Goal: Task Accomplishment & Management: Use online tool/utility

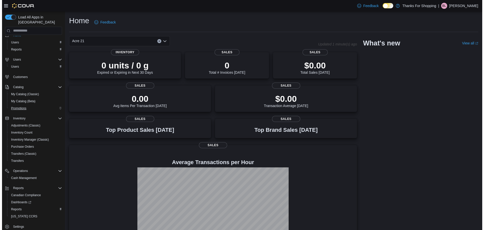
scroll to position [9, 0]
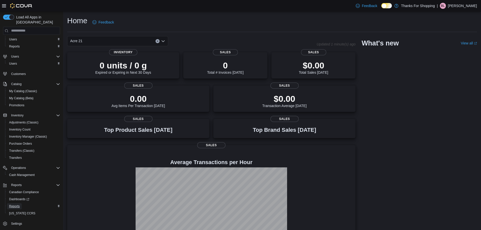
click at [18, 204] on span "Reports" at bounding box center [14, 206] width 11 height 6
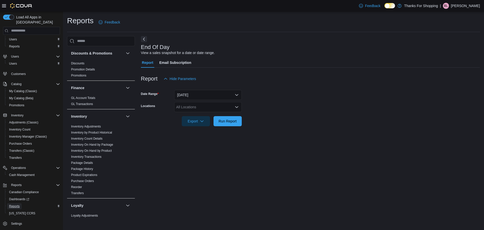
scroll to position [126, 0]
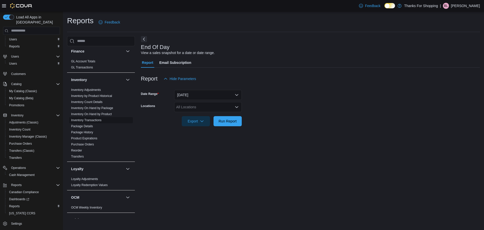
click at [91, 120] on link "Inventory Transactions" at bounding box center [86, 120] width 31 height 4
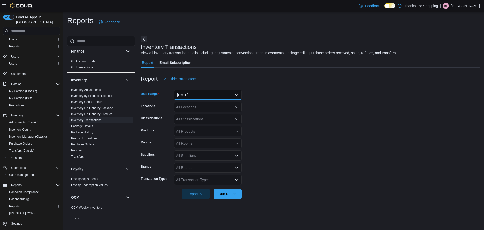
click at [189, 94] on button "Yesterday" at bounding box center [208, 95] width 68 height 10
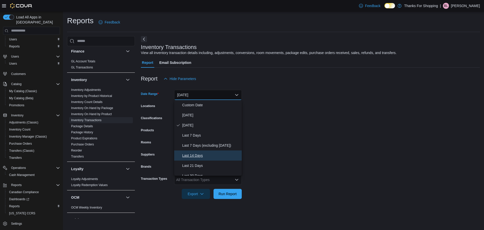
click at [195, 151] on button "Last 14 Days" at bounding box center [208, 155] width 68 height 10
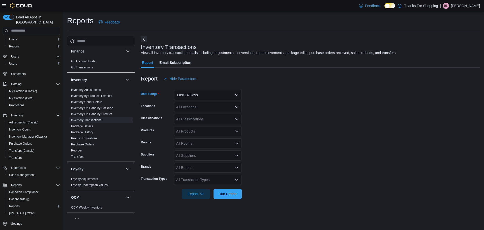
click at [202, 107] on div "All Locations" at bounding box center [208, 107] width 68 height 10
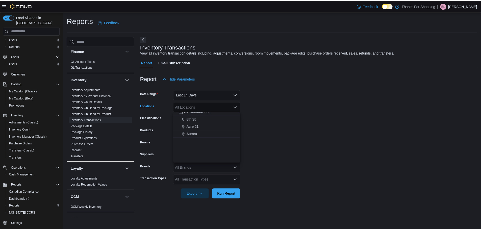
scroll to position [76, 0]
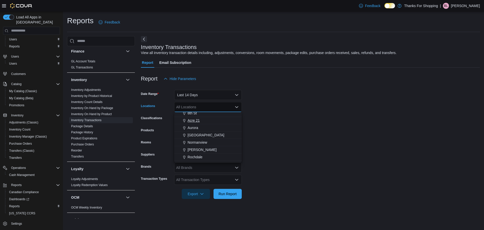
click at [191, 120] on span "Acre 21" at bounding box center [194, 120] width 12 height 5
click at [273, 121] on form "Date Range Last 14 Days Locations Acre 21 Combo box. Selected. Acre 21. Press B…" at bounding box center [310, 141] width 339 height 115
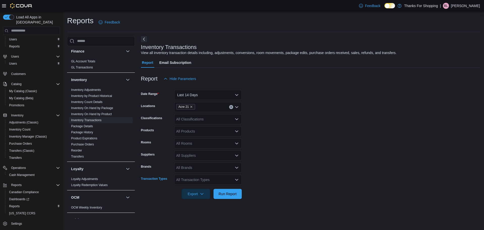
click at [196, 180] on div "All Transaction Types" at bounding box center [208, 180] width 68 height 10
click at [261, 164] on form "Date Range Last 14 Days Locations Acre 21 Classifications All Classifications P…" at bounding box center [310, 141] width 339 height 115
click at [206, 178] on div "All Transaction Types" at bounding box center [208, 180] width 68 height 10
click at [263, 166] on form "Date Range Last 14 Days Locations Acre 21 Classifications All Classifications P…" at bounding box center [310, 141] width 339 height 115
click at [191, 134] on div "All Products" at bounding box center [208, 131] width 68 height 10
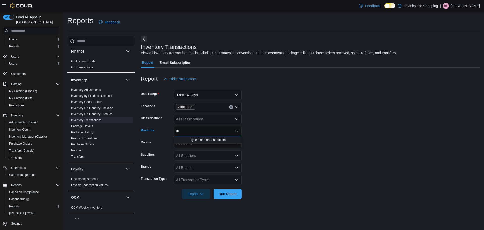
type input "*"
type input "******"
click at [191, 137] on div "WYLD - Real Fru...Edible - 2 x 4g" at bounding box center [208, 139] width 62 height 5
click at [236, 192] on span "Run Report" at bounding box center [228, 193] width 18 height 5
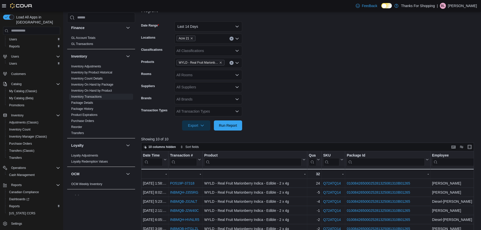
scroll to position [68, 0]
click at [208, 27] on button "Last 14 Days" at bounding box center [208, 27] width 68 height 10
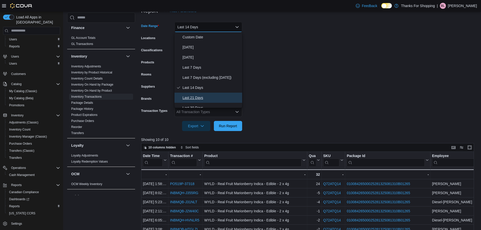
click at [205, 99] on span "Last 21 Days" at bounding box center [211, 98] width 58 height 6
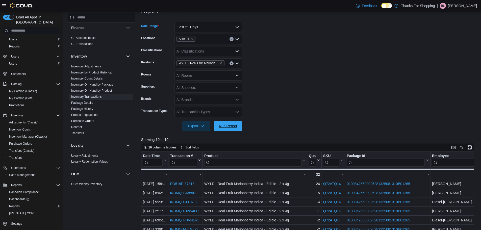
click at [225, 126] on span "Run Report" at bounding box center [228, 125] width 18 height 5
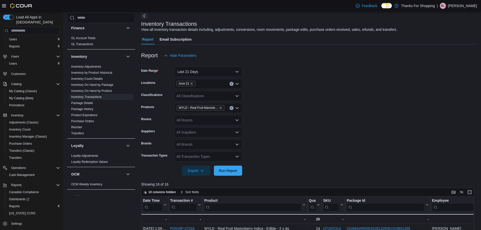
scroll to position [17, 0]
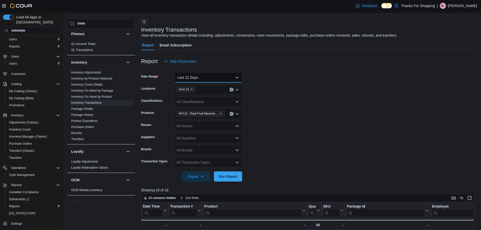
click at [200, 76] on button "Last 21 Days" at bounding box center [208, 77] width 68 height 10
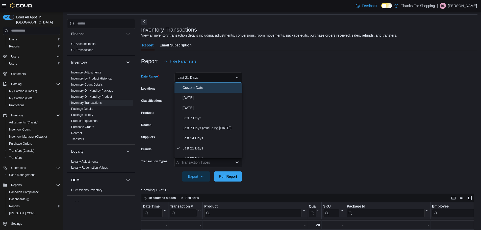
click at [195, 87] on span "Custom Date" at bounding box center [211, 88] width 58 height 6
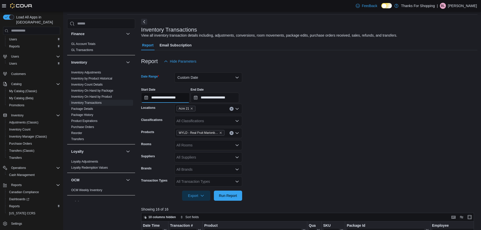
click at [169, 98] on input "**********" at bounding box center [165, 98] width 48 height 10
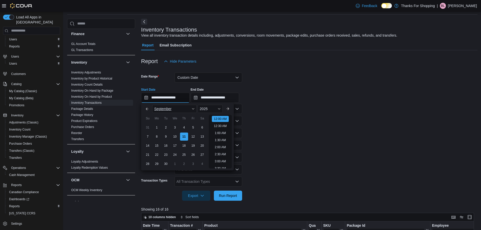
scroll to position [16, 0]
click at [146, 108] on button "Previous Month" at bounding box center [147, 109] width 8 height 8
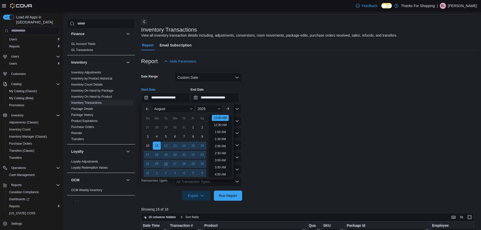
click at [165, 164] on div "26" at bounding box center [165, 163] width 9 height 9
type input "**********"
click at [268, 135] on form "**********" at bounding box center [309, 133] width 336 height 134
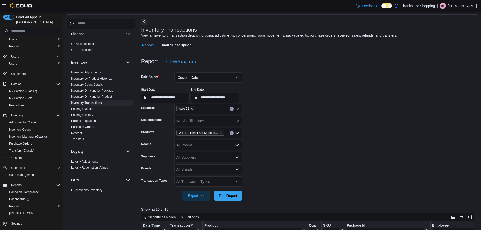
click at [231, 192] on span "Run Report" at bounding box center [228, 195] width 22 height 10
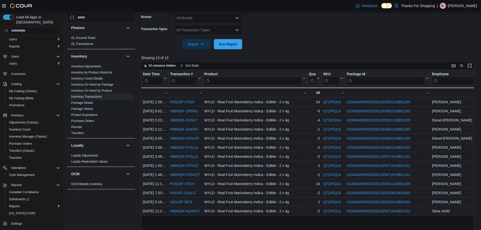
scroll to position [188, 0]
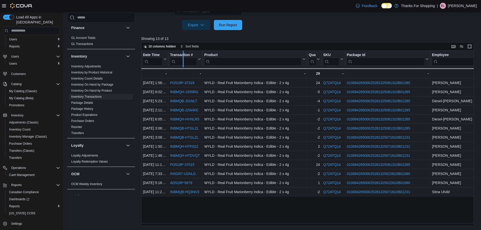
drag, startPoint x: 169, startPoint y: 54, endPoint x: 184, endPoint y: 56, distance: 15.2
click at [184, 56] on div at bounding box center [183, 59] width 4 height 17
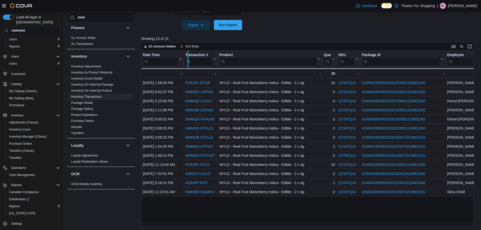
drag, startPoint x: 184, startPoint y: 56, endPoint x: 188, endPoint y: 56, distance: 4.5
click at [188, 56] on div at bounding box center [188, 59] width 4 height 17
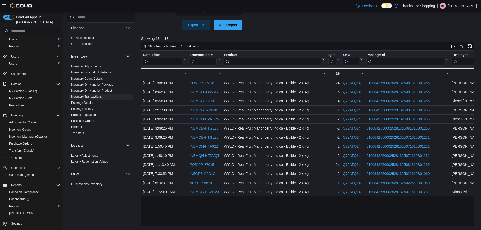
click at [188, 55] on div at bounding box center [188, 59] width 4 height 17
click at [204, 26] on span "Export" at bounding box center [196, 25] width 22 height 10
click at [199, 35] on span "Export to Excel" at bounding box center [196, 35] width 23 height 4
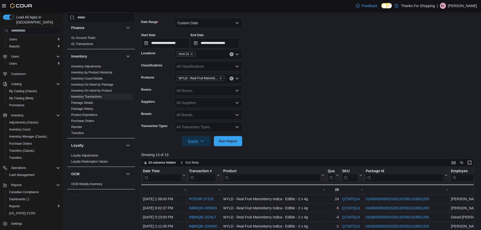
scroll to position [62, 0]
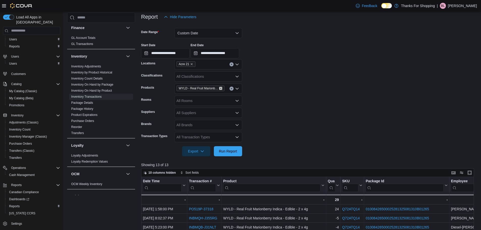
click at [221, 88] on icon "Remove WYLD - Real Fruit Marionberry Indica - Edible - 2 x 4g from selection in…" at bounding box center [220, 88] width 2 height 2
click at [187, 87] on div "All Products Combo box. Selected. Combo box input. All Products. Type some text…" at bounding box center [208, 89] width 68 height 10
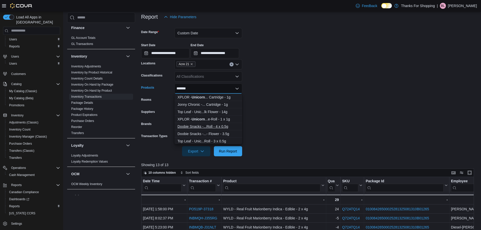
type input "*******"
click at [192, 126] on div "Doobie Snacks -...Roll - 4 x 0.5g" at bounding box center [208, 126] width 62 height 5
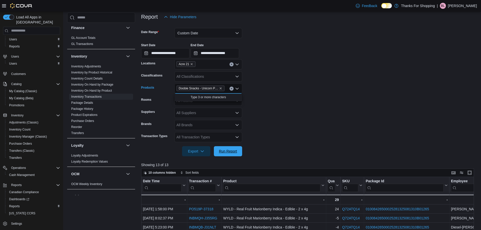
click at [227, 149] on span "Run Report" at bounding box center [228, 151] width 18 height 5
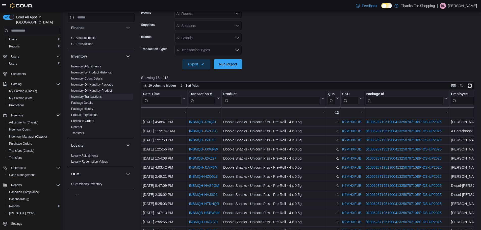
scroll to position [188, 0]
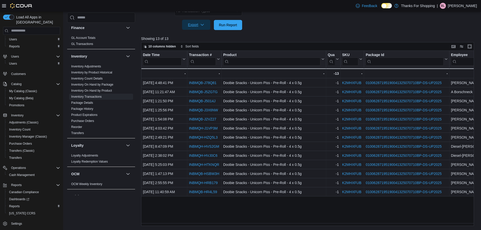
click at [205, 23] on span "Export" at bounding box center [196, 25] width 22 height 10
click at [202, 37] on span "Export to Excel" at bounding box center [196, 35] width 23 height 4
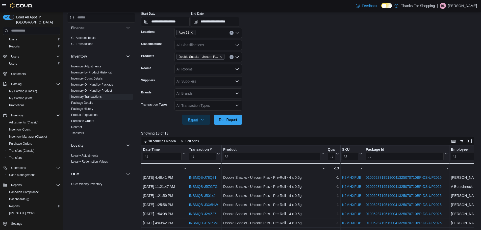
scroll to position [87, 0]
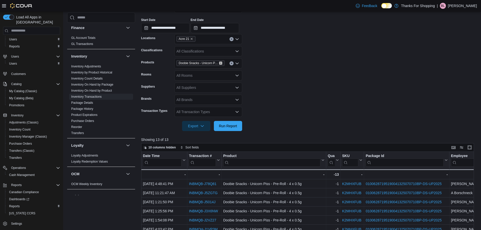
click at [220, 62] on icon "Remove Doobie Snacks - Unicorn Piss - Pre-Roll - 4 x 0.5g from selection in thi…" at bounding box center [220, 63] width 2 height 2
click at [208, 65] on div "All Products Combo box. Selected. Combo box input. All Products. Type some text…" at bounding box center [208, 63] width 68 height 10
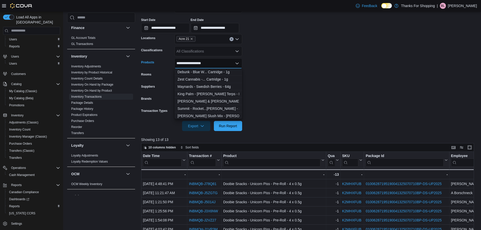
click at [184, 65] on input "**********" at bounding box center [192, 63] width 32 height 6
click at [206, 64] on input "**********" at bounding box center [191, 63] width 31 height 6
drag, startPoint x: 214, startPoint y: 63, endPoint x: 201, endPoint y: 65, distance: 13.2
click at [201, 65] on div "**********" at bounding box center [208, 63] width 68 height 10
click at [209, 64] on div "**********" at bounding box center [208, 63] width 68 height 10
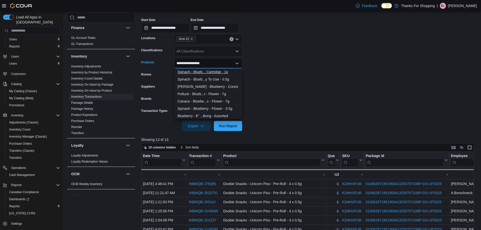
type input "**********"
click at [208, 71] on div "Spinach - Blueb... Cartridge - 1g" at bounding box center [208, 71] width 62 height 5
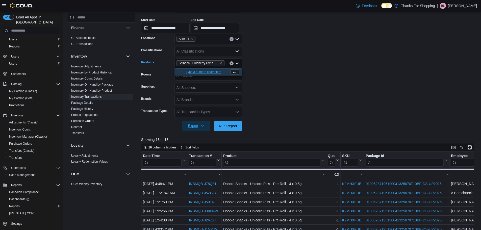
click at [203, 126] on icon "button" at bounding box center [202, 126] width 4 height 4
click at [194, 137] on span "Export to Excel" at bounding box center [196, 136] width 23 height 4
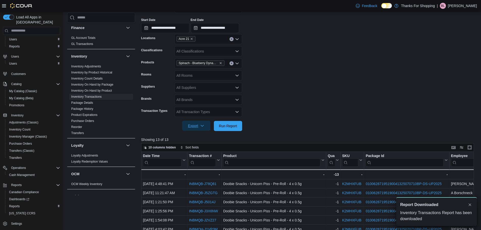
scroll to position [0, 0]
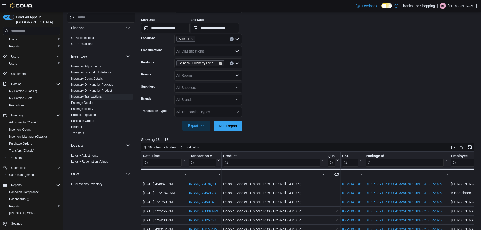
click at [221, 63] on icon "Remove Spinach - Blueberry Dynamite - Vape Cartridge - 1g from selection in thi…" at bounding box center [220, 63] width 2 height 2
click at [216, 65] on div "All Products" at bounding box center [208, 63] width 68 height 10
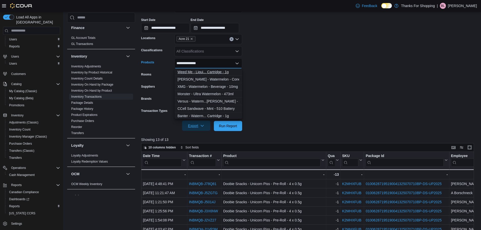
type input "**********"
click at [213, 70] on div "Weed Me - Liqui... Cartridge - 1g" at bounding box center [208, 71] width 62 height 5
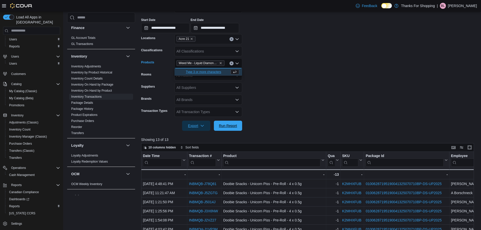
click at [238, 123] on span "Run Report" at bounding box center [228, 126] width 22 height 10
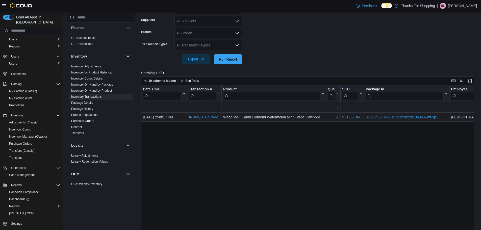
scroll to position [163, 0]
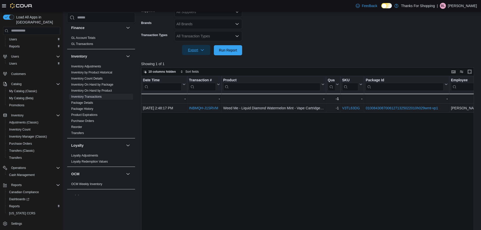
click at [203, 48] on span "Export" at bounding box center [196, 50] width 22 height 10
click at [192, 61] on span "Export to Excel" at bounding box center [196, 60] width 23 height 4
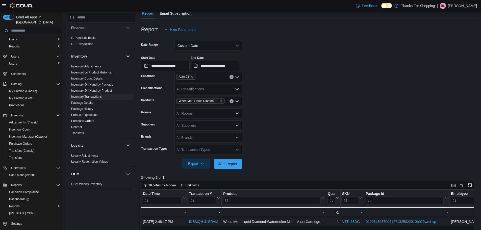
scroll to position [50, 0]
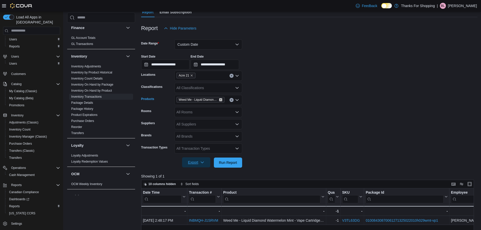
click at [220, 99] on icon "Remove Weed Me - Liquid Diamond Watermelon Mint - Vape Cartridge - 1g from sele…" at bounding box center [220, 99] width 3 height 3
click at [219, 101] on div "All Products Combo box. Selected. Combo box input. All Products. Type some text…" at bounding box center [208, 100] width 68 height 10
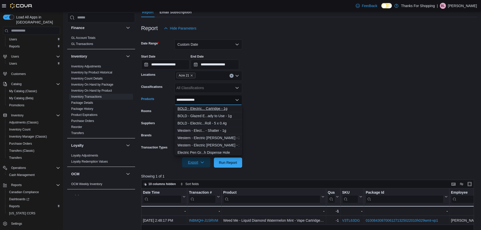
type input "**********"
click at [214, 108] on div "BOLD - Electric... Cartridge - 1g" at bounding box center [208, 108] width 62 height 5
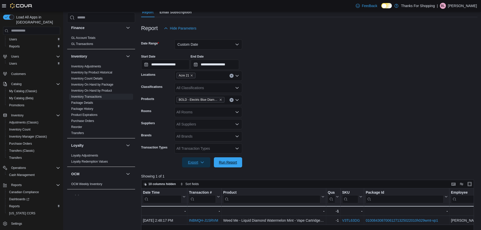
click at [232, 161] on span "Run Report" at bounding box center [228, 162] width 18 height 5
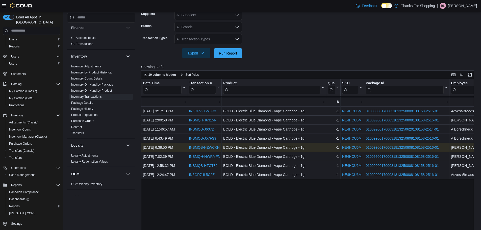
scroll to position [137, 0]
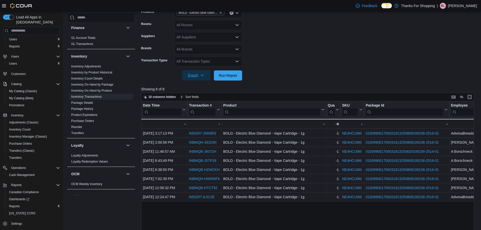
click at [201, 75] on icon "button" at bounding box center [202, 75] width 4 height 4
click at [198, 87] on span "Export to Excel" at bounding box center [196, 86] width 23 height 4
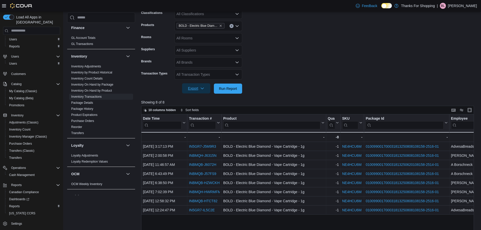
scroll to position [112, 0]
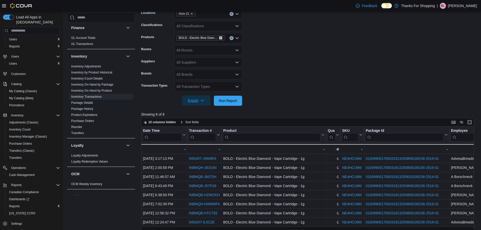
click at [220, 37] on icon "Remove BOLD - Electric Blue Diamond - Vape Cartridge - 1g from selection in thi…" at bounding box center [220, 37] width 3 height 3
click at [216, 39] on div "All Products Combo box. Selected. Combo box input. All Products. Type some text…" at bounding box center [208, 38] width 68 height 10
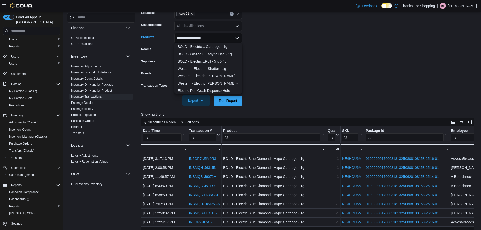
type input "**********"
click at [207, 51] on div "BOLD - Glazed E...ady to Use - 1g" at bounding box center [208, 53] width 62 height 5
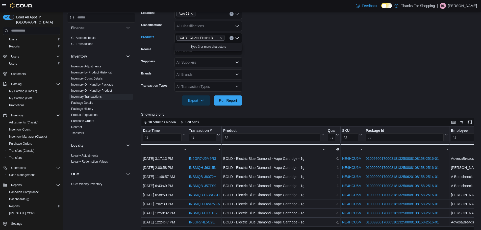
click at [226, 99] on span "Run Report" at bounding box center [228, 100] width 18 height 5
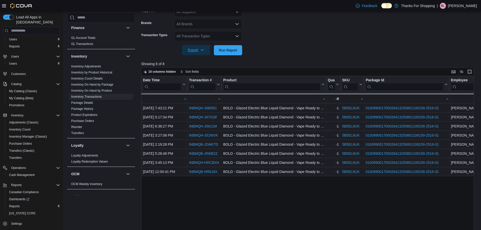
scroll to position [137, 0]
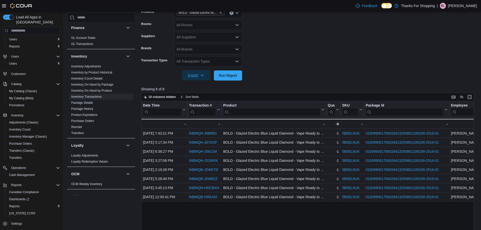
click at [202, 75] on icon "button" at bounding box center [202, 75] width 4 height 4
click at [198, 85] on span "Export to Excel" at bounding box center [196, 86] width 23 height 4
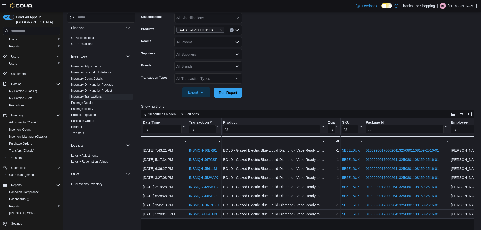
scroll to position [112, 0]
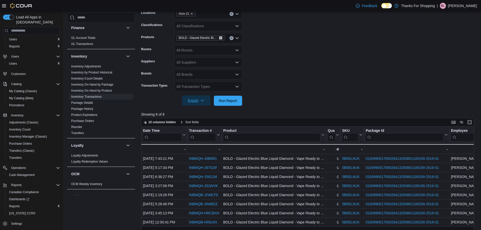
click at [219, 38] on icon "Remove BOLD - Glazed Electric Blue Liquid Diamond - Vape Ready to Use - 1g from…" at bounding box center [220, 37] width 3 height 3
click at [219, 38] on div "All Products Combo box. Selected. Combo box input. All Products. Type some text…" at bounding box center [208, 38] width 68 height 10
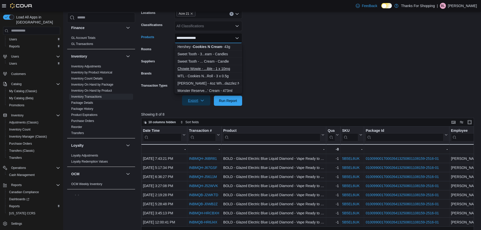
type input "**********"
click at [205, 68] on div "Chowie Wowie - ...ible - 1 x 10mg" at bounding box center [208, 68] width 62 height 5
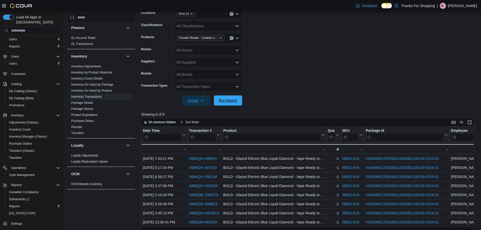
click at [233, 104] on span "Run Report" at bounding box center [228, 100] width 22 height 10
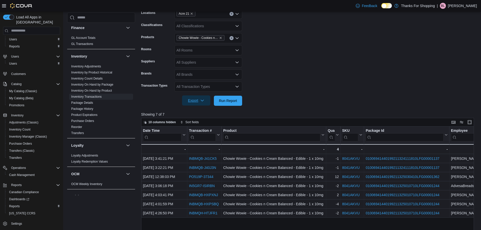
scroll to position [137, 0]
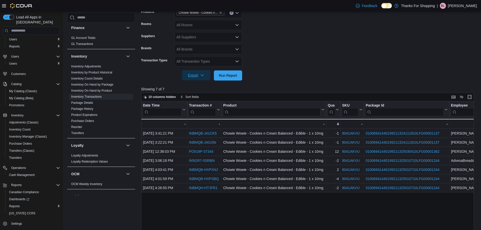
click at [184, 77] on button "Export" at bounding box center [196, 75] width 28 height 10
click at [192, 90] on button "Export to Excel" at bounding box center [196, 85] width 29 height 10
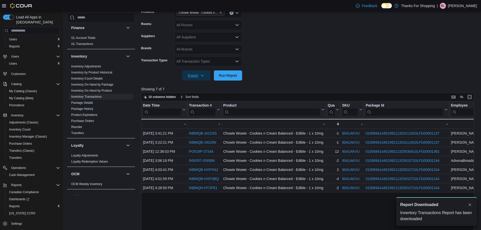
scroll to position [0, 0]
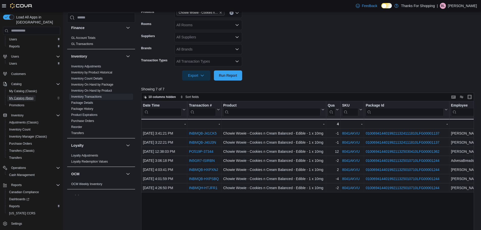
click at [24, 96] on span "My Catalog (Beta)" at bounding box center [21, 98] width 24 height 4
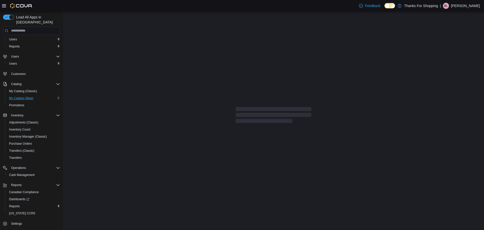
select select "**********"
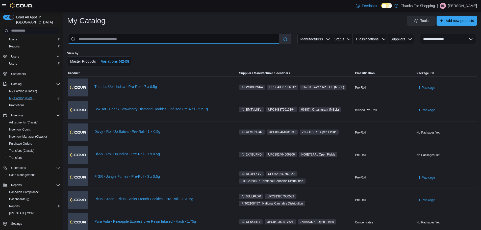
click at [123, 41] on input "search" at bounding box center [173, 39] width 210 height 10
type input "****"
select select "*********"
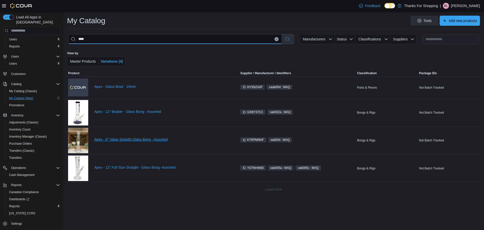
type input "****"
click at [122, 138] on link "Apex - 9" Value Straight Glass Bong - Assorted" at bounding box center [162, 139] width 137 height 4
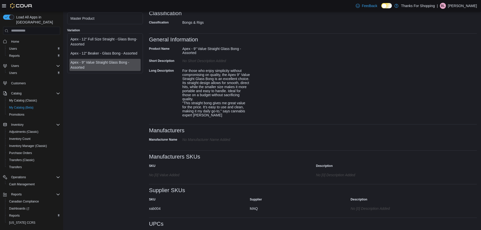
scroll to position [159, 0]
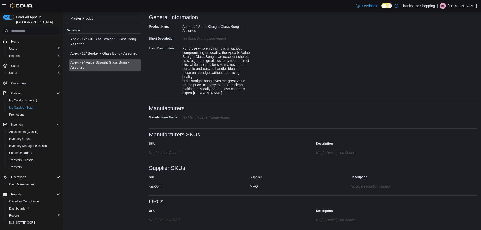
click at [154, 211] on label "UPC" at bounding box center [152, 211] width 6 height 4
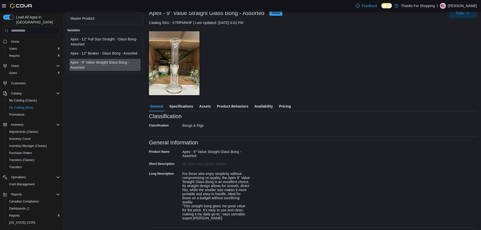
scroll to position [33, 0]
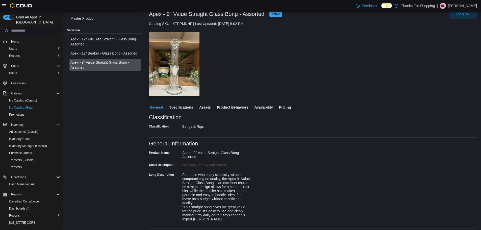
click at [206, 105] on span "Assets" at bounding box center [205, 107] width 12 height 10
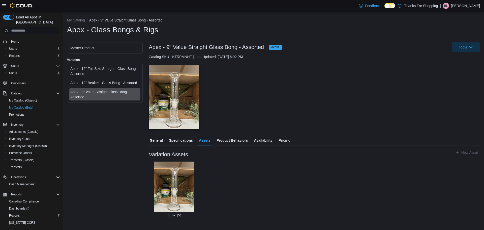
click at [225, 143] on span "Product Behaviors" at bounding box center [232, 140] width 31 height 10
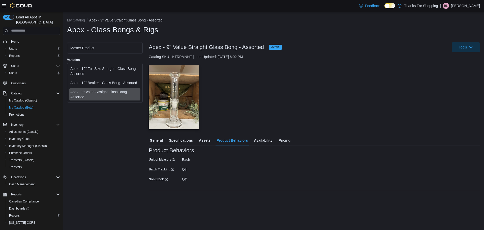
click at [257, 143] on span "Availability" at bounding box center [263, 140] width 18 height 10
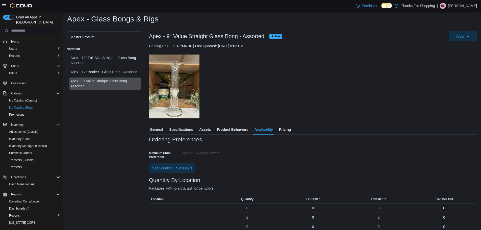
scroll to position [16, 0]
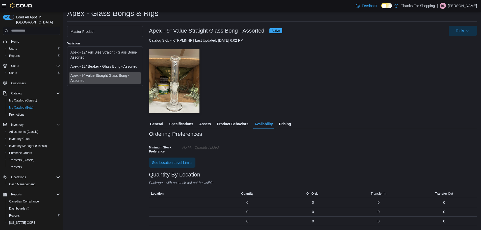
click at [281, 124] on span "Pricing" at bounding box center [285, 124] width 12 height 10
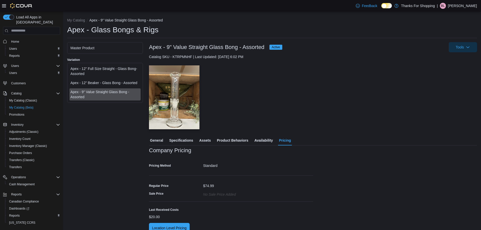
click at [189, 143] on span "Specifications" at bounding box center [181, 140] width 24 height 10
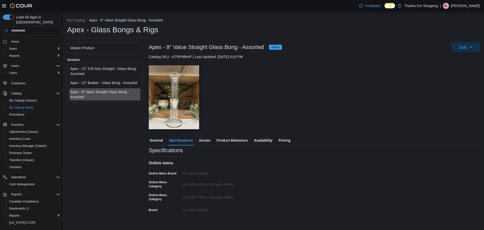
click at [463, 46] on span "Tools" at bounding box center [463, 46] width 8 height 5
click at [476, 45] on span "Tools" at bounding box center [466, 47] width 22 height 10
click at [88, 85] on div "Apex - 12" Beaker - Glass Bong - Assorted" at bounding box center [104, 82] width 69 height 5
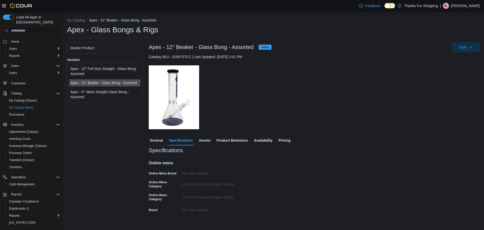
click at [69, 97] on div "Apex - 9" Value Straight Glass Bong - Assorted" at bounding box center [104, 94] width 71 height 12
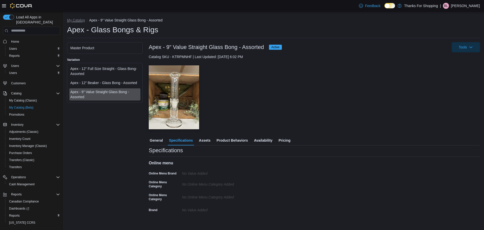
click at [78, 20] on button "My Catalog" at bounding box center [76, 20] width 18 height 4
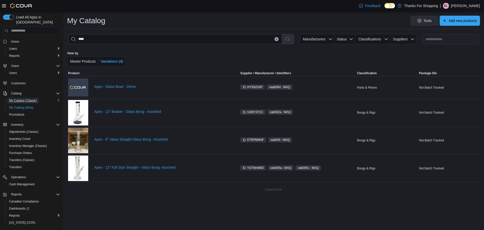
click at [27, 98] on span "My Catalog (Classic)" at bounding box center [23, 100] width 28 height 4
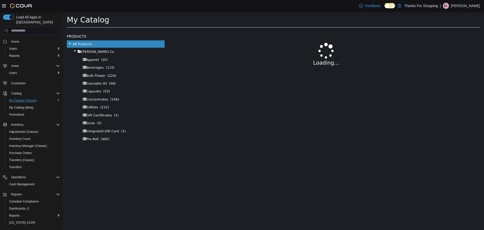
select select "**********"
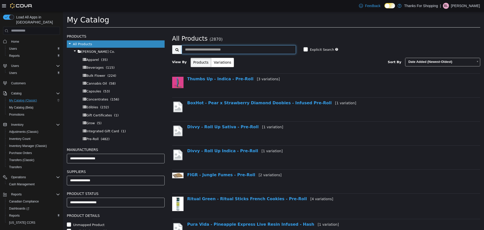
click at [199, 48] on input "text" at bounding box center [239, 49] width 115 height 9
type input "****"
select select "**********"
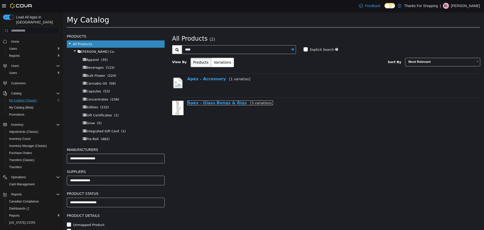
click at [209, 102] on link "Apex - Glass Bongs & Rigs [3 variations]" at bounding box center [230, 102] width 86 height 5
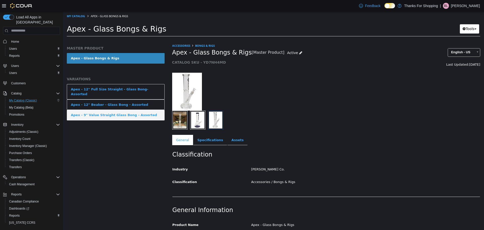
click at [128, 112] on div "Apex - 9" Value Straight Glass Bong - Assorted" at bounding box center [114, 114] width 86 height 5
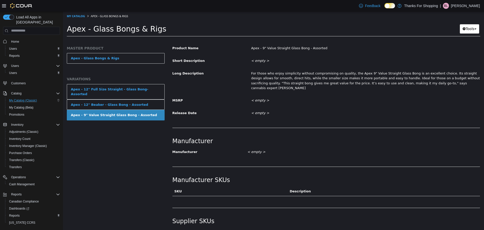
scroll to position [273, 0]
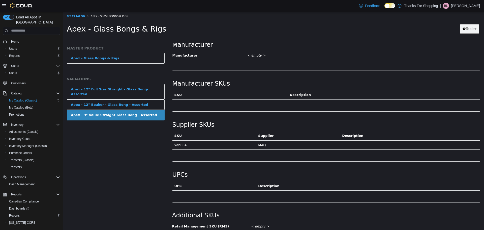
click at [466, 25] on button "Tools" at bounding box center [469, 28] width 19 height 9
click at [459, 41] on link "Print Labels" at bounding box center [459, 38] width 40 height 7
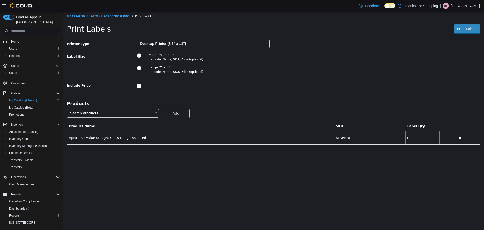
click at [194, 44] on body "Saving Bulk Changes... × My Catalog Apex - Glass Bongs & Rigs Print Labels Prin…" at bounding box center [273, 80] width 421 height 138
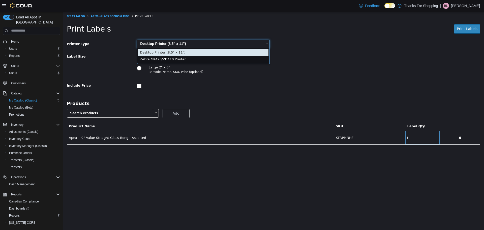
click at [194, 44] on body "Saving Bulk Changes... × My Catalog Apex - Glass Bongs & Rigs Print Labels Prin…" at bounding box center [273, 80] width 421 height 138
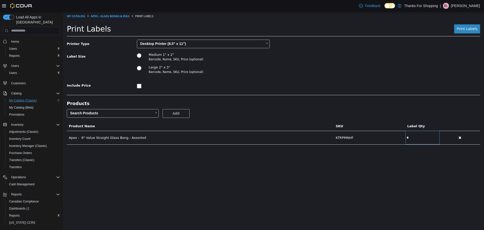
click at [102, 112] on body "Saving Bulk Changes... × My Catalog Apex - Glass Bongs & Rigs Print Labels Prin…" at bounding box center [273, 80] width 421 height 138
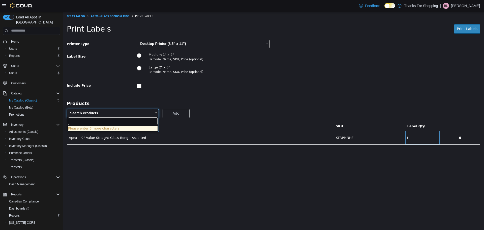
click at [92, 120] on input "text" at bounding box center [113, 121] width 90 height 8
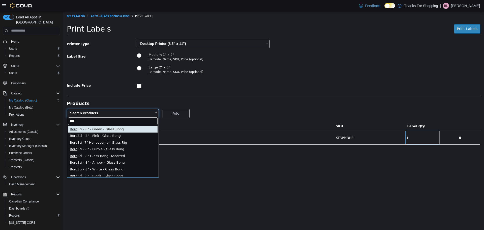
type input "****"
type input "**********"
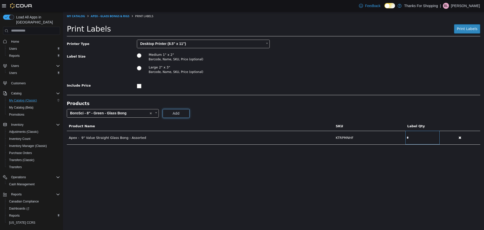
click at [178, 113] on button "Add" at bounding box center [176, 113] width 27 height 9
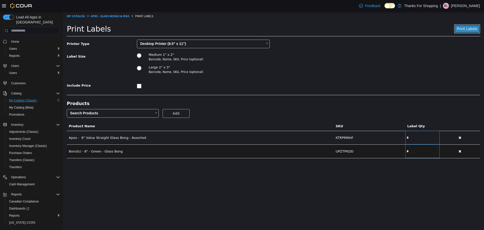
click at [468, 27] on span "Print Labels" at bounding box center [467, 28] width 21 height 4
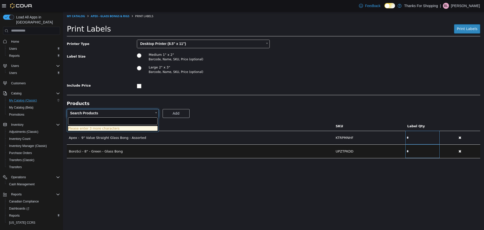
click at [153, 113] on body "Saving Bulk Changes... × My Catalog Apex - Glass Bongs & Rigs Print Labels Prin…" at bounding box center [273, 87] width 421 height 152
click at [146, 114] on body "Saving Bulk Changes... × My Catalog Apex - Glass Bongs & Rigs Print Labels Prin…" at bounding box center [273, 87] width 421 height 152
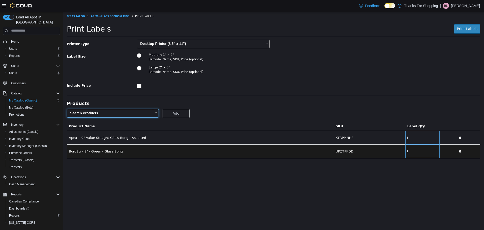
click at [115, 151] on td "BoroSci - 8" - Green - Glass Bong" at bounding box center [200, 151] width 267 height 14
click at [459, 150] on icon "button" at bounding box center [460, 151] width 3 height 4
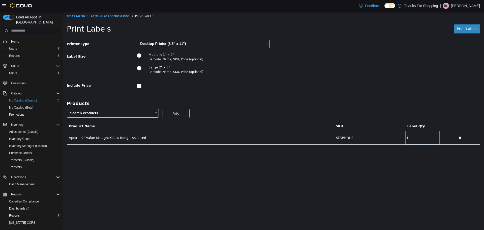
click at [103, 112] on body "Saving Bulk Changes... × My Catalog Apex - Glass Bongs & Rigs Print Labels Prin…" at bounding box center [273, 80] width 421 height 138
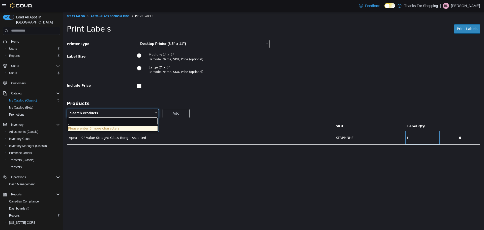
click at [98, 120] on input "text" at bounding box center [113, 121] width 90 height 8
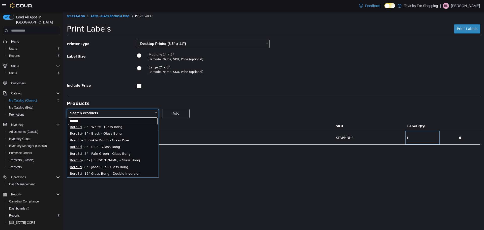
scroll to position [50, 0]
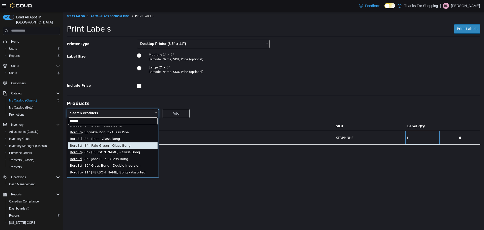
type input "*******"
type input "**********"
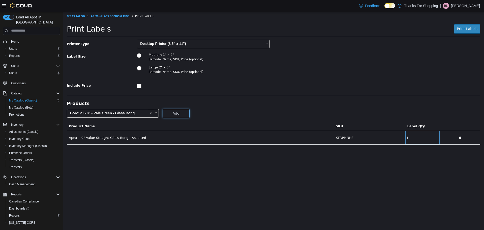
click at [175, 114] on button "Add" at bounding box center [176, 113] width 27 height 9
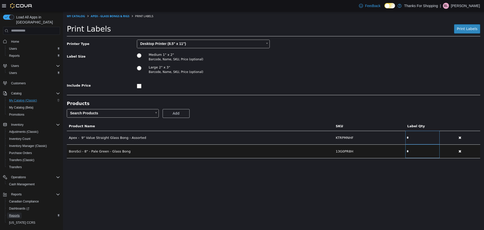
click at [16, 213] on span "Reports" at bounding box center [14, 215] width 11 height 4
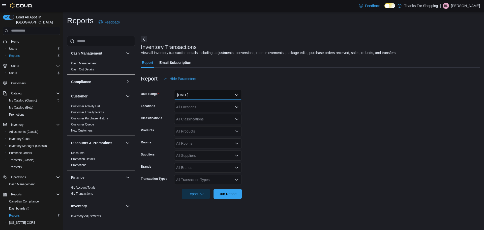
click at [195, 96] on button "Yesterday" at bounding box center [208, 95] width 68 height 10
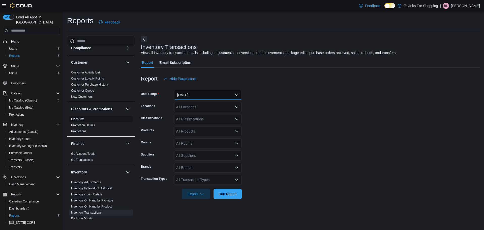
scroll to position [76, 0]
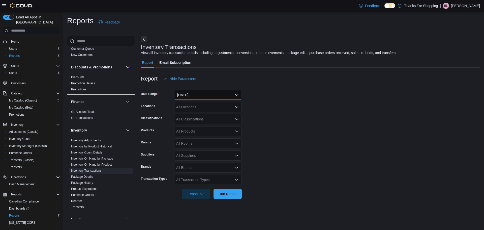
click at [199, 97] on button "Yesterday" at bounding box center [208, 95] width 68 height 10
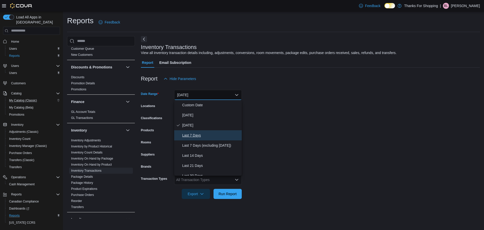
click at [196, 133] on span "Last 7 Days" at bounding box center [211, 135] width 58 height 6
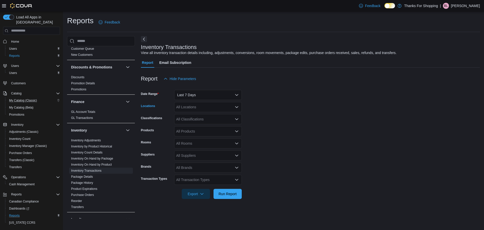
click at [204, 102] on div "All Locations" at bounding box center [208, 107] width 68 height 10
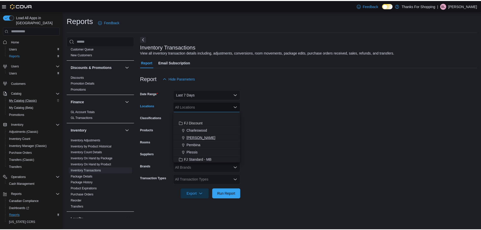
scroll to position [50, 0]
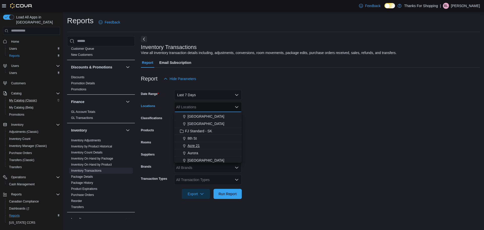
click at [191, 144] on span "Acre 21" at bounding box center [194, 145] width 12 height 5
click at [300, 133] on form "Date Range Last 7 Days Locations Acre 21 Combo box. Selected. Acre 21. Press Ba…" at bounding box center [310, 141] width 339 height 115
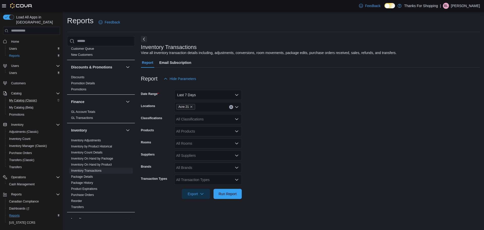
click at [194, 133] on div "All Products" at bounding box center [208, 131] width 68 height 10
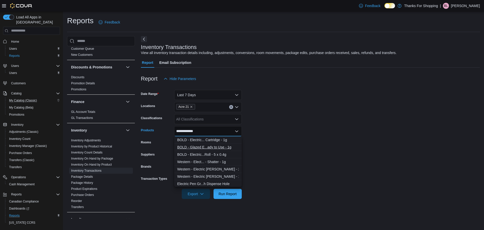
type input "**********"
click at [226, 149] on div "BOLD - Glazed E...ady to Use - 1g" at bounding box center [208, 147] width 62 height 5
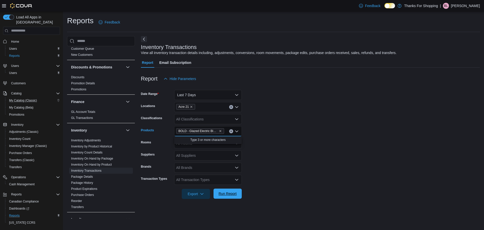
click at [228, 192] on span "Run Report" at bounding box center [228, 193] width 18 height 5
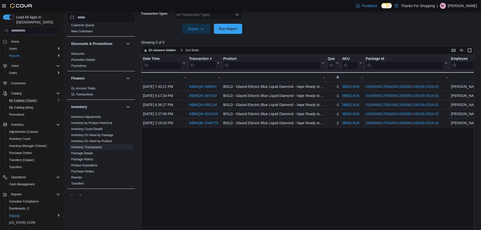
scroll to position [169, 0]
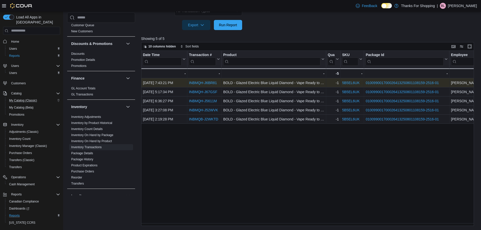
click at [203, 83] on link "INBMQH-J6BR81" at bounding box center [203, 83] width 28 height 4
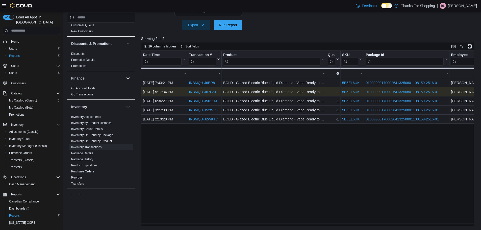
click at [214, 92] on link "INBMQH-J67GSF" at bounding box center [203, 92] width 28 height 4
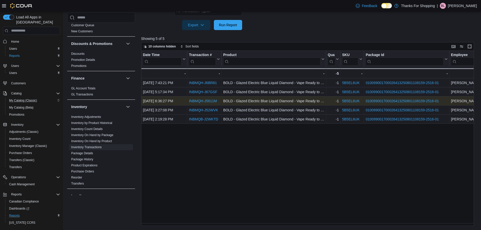
click at [204, 102] on link "INBMQH-J5611M" at bounding box center [203, 101] width 28 height 4
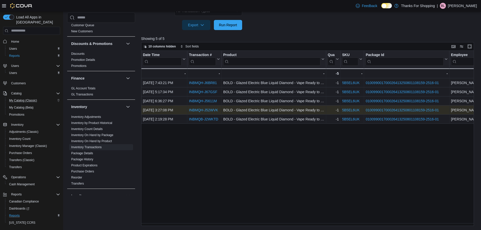
click at [198, 108] on link "INBMQH-J52WVK" at bounding box center [203, 110] width 29 height 4
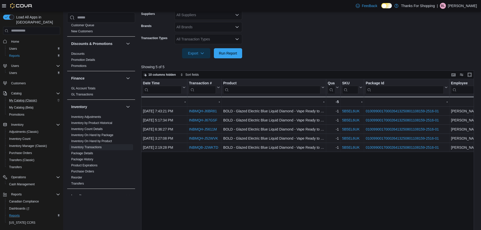
scroll to position [93, 0]
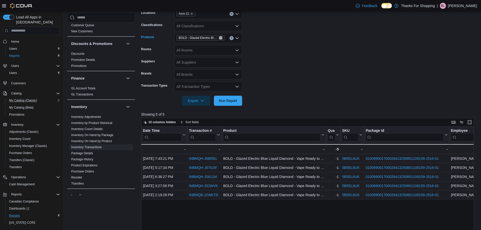
click at [220, 38] on icon "Remove BOLD - Glazed Electric Blue Liquid Diamond - Vape Ready to Use - 1g from…" at bounding box center [220, 38] width 2 height 2
click at [220, 38] on div "All Products Combo box. Selected. Combo box input. All Products. Type some text…" at bounding box center [208, 38] width 68 height 10
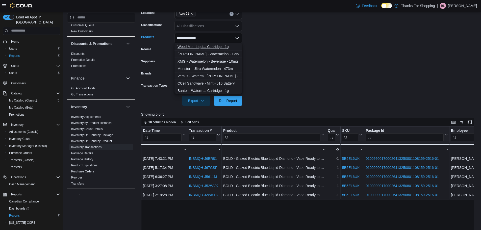
type input "**********"
click at [216, 47] on div "Weed Me - Liqui... Cartridge - 1g" at bounding box center [208, 46] width 62 height 5
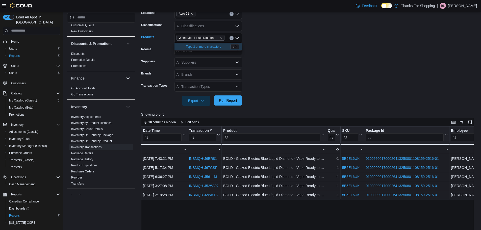
click at [216, 101] on button "Run Report" at bounding box center [228, 100] width 28 height 10
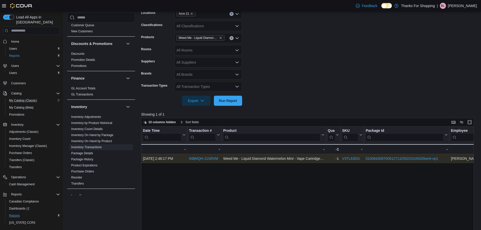
click at [203, 158] on link "INBMQH-J1SRVM" at bounding box center [203, 158] width 29 height 4
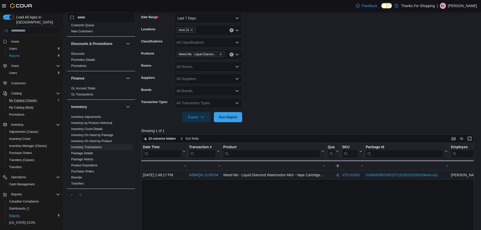
scroll to position [68, 0]
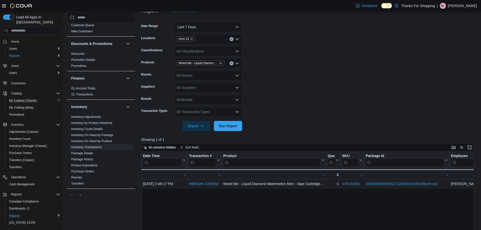
click at [222, 63] on span "Weed Me - Liquid Diamond Watermelon Mint - Vape Cartridge - 1g" at bounding box center [200, 63] width 48 height 6
click at [221, 63] on icon "Remove Weed Me - Liquid Diamond Watermelon Mint - Vape Cartridge - 1g from sele…" at bounding box center [220, 63] width 3 height 3
click at [219, 63] on div "All Products Combo box. Selected. Combo box input. All Products. Type some text…" at bounding box center [208, 63] width 68 height 10
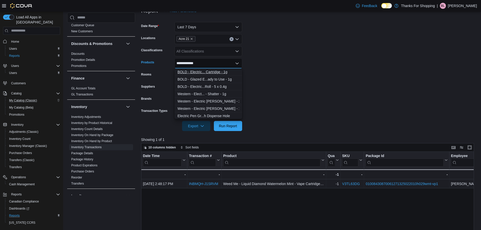
type input "**********"
click at [218, 70] on div "BOLD - Electric... Cartridge - 1g" at bounding box center [208, 71] width 62 height 5
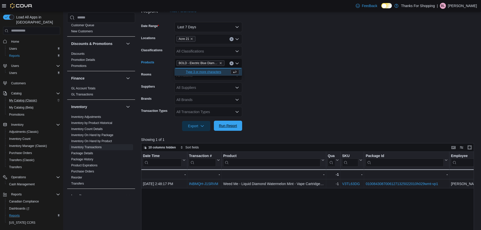
click at [222, 130] on span "Run Report" at bounding box center [228, 126] width 22 height 10
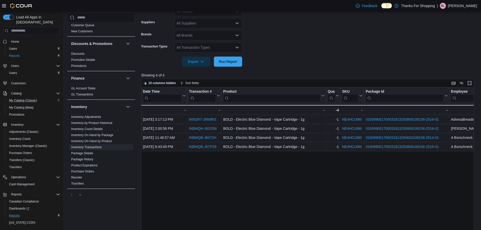
scroll to position [144, 0]
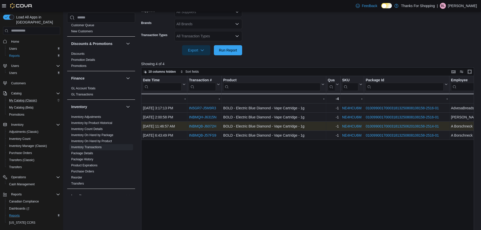
click at [204, 126] on link "INBMQB-J6072H" at bounding box center [202, 126] width 27 height 4
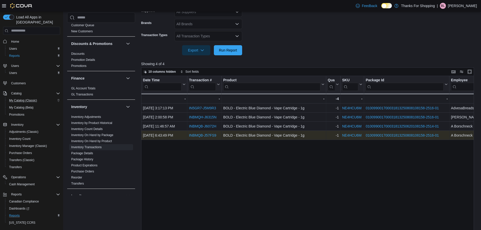
click at [195, 134] on link "INBMQB-J57FS9" at bounding box center [202, 135] width 27 height 4
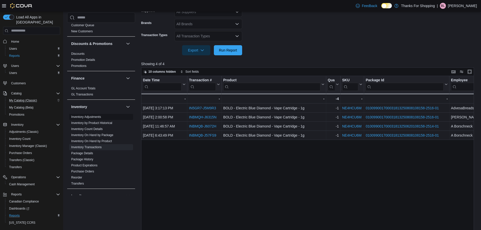
click at [94, 117] on link "Inventory Adjustments" at bounding box center [86, 117] width 30 height 4
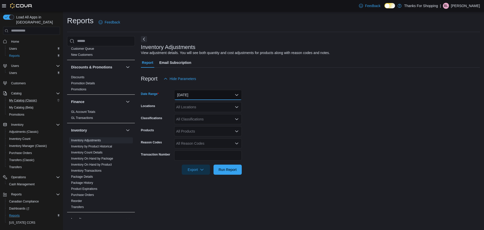
click at [187, 98] on button "Yesterday" at bounding box center [208, 95] width 68 height 10
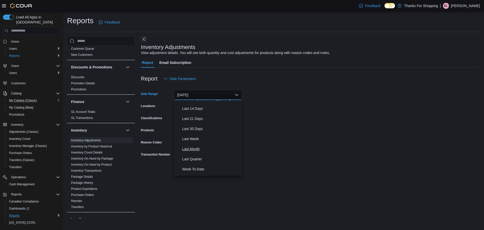
scroll to position [50, 0]
click at [197, 126] on span "Last 30 Days" at bounding box center [211, 125] width 58 height 6
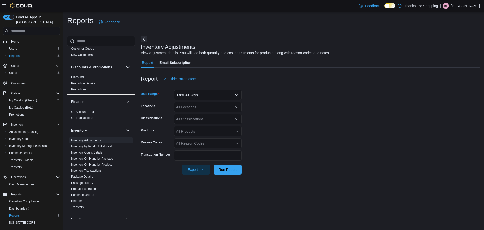
click at [192, 108] on div "All Locations" at bounding box center [208, 107] width 68 height 10
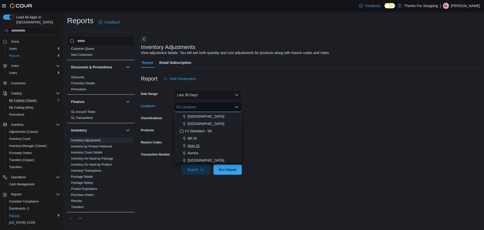
click at [196, 147] on span "Acre 21" at bounding box center [194, 145] width 12 height 5
click at [315, 123] on form "Date Range Last 30 Days Locations Acre 21 Combo box. Selected. Acre 21. Press B…" at bounding box center [310, 129] width 339 height 91
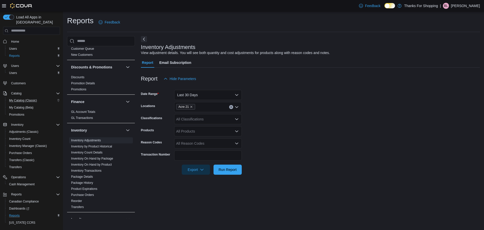
click at [214, 132] on div "All Products" at bounding box center [208, 131] width 68 height 10
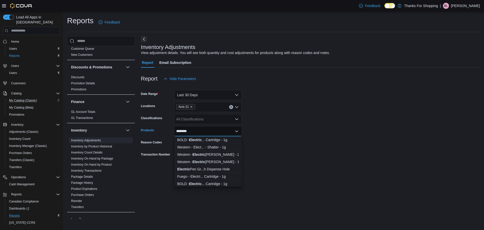
type input "********"
click at [265, 123] on form "Date Range Last 30 Days Locations Acre 21 Classifications All Classifications P…" at bounding box center [310, 129] width 339 height 91
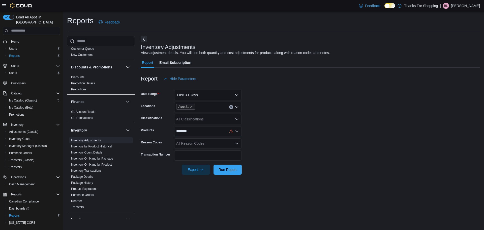
click at [237, 131] on icon "Open list of options" at bounding box center [237, 131] width 4 height 4
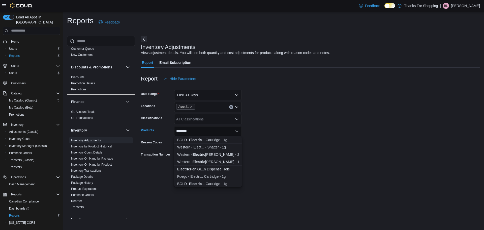
click at [306, 138] on form "Date Range Last 30 Days Locations Acre 21 Classifications All Classifications P…" at bounding box center [310, 129] width 339 height 91
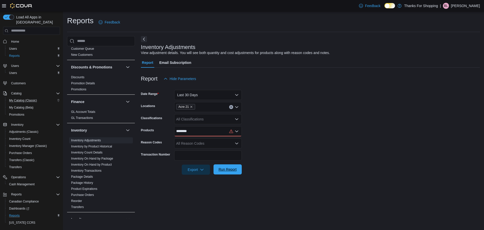
click at [228, 171] on span "Run Report" at bounding box center [228, 169] width 18 height 5
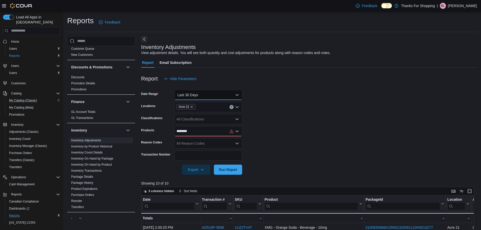
click at [217, 95] on button "Last 30 Days" at bounding box center [208, 95] width 68 height 10
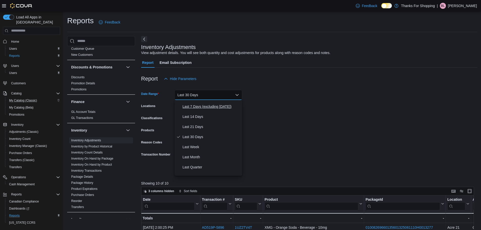
scroll to position [76, 0]
click at [328, 125] on form "Date Range Last 30 Days Locations Acre 21 Classifications All Classifications P…" at bounding box center [309, 129] width 336 height 91
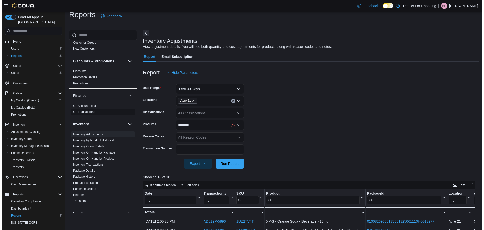
scroll to position [0, 0]
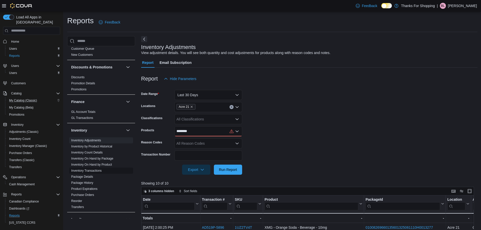
click at [88, 169] on link "Inventory Transactions" at bounding box center [86, 171] width 31 height 4
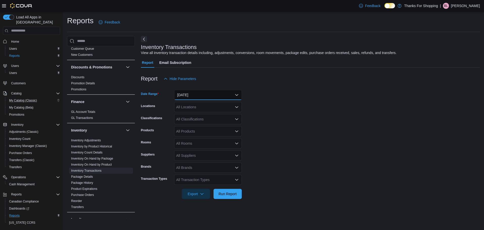
click at [189, 96] on button "Yesterday" at bounding box center [208, 95] width 68 height 10
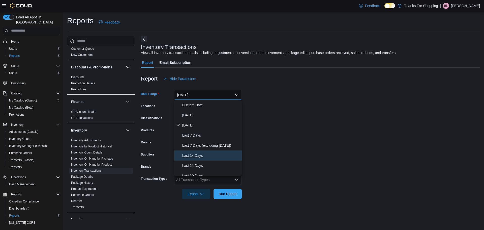
click at [189, 156] on span "Last 14 Days" at bounding box center [211, 155] width 58 height 6
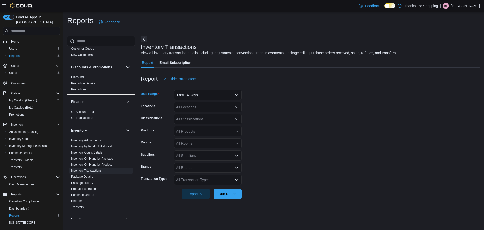
click at [195, 107] on div "All Locations" at bounding box center [208, 107] width 68 height 10
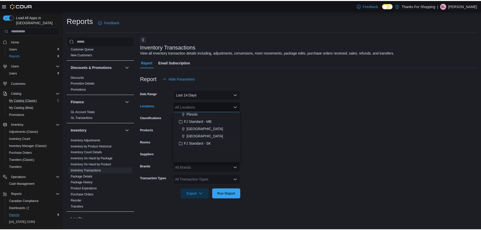
scroll to position [50, 0]
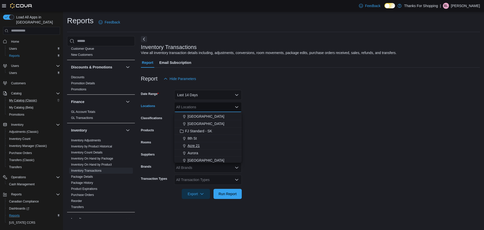
click at [194, 146] on span "Acre 21" at bounding box center [194, 145] width 12 height 5
click at [293, 147] on form "Date Range Last 14 Days Locations Acre 21 Combo box. Selected. Acre 21. Press B…" at bounding box center [310, 141] width 339 height 115
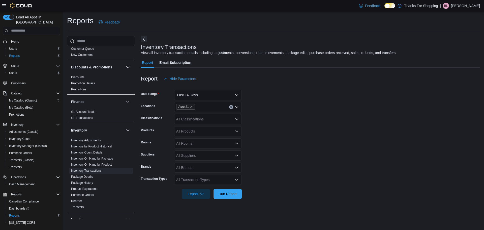
click at [195, 132] on div "All Products" at bounding box center [208, 131] width 68 height 10
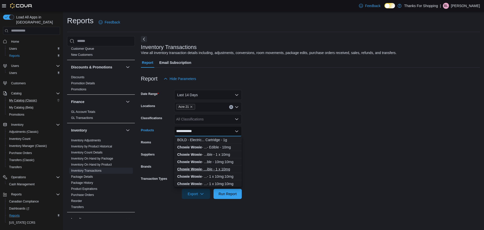
type input "**********"
click at [206, 168] on div "Chowie Wowie - ...ible - 1 x 10mg" at bounding box center [208, 169] width 62 height 5
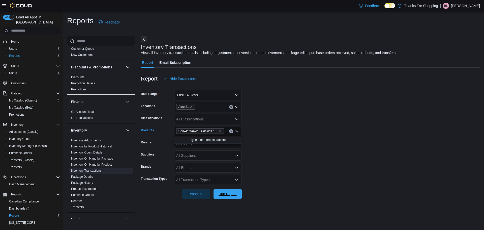
click at [223, 190] on span "Run Report" at bounding box center [228, 194] width 22 height 10
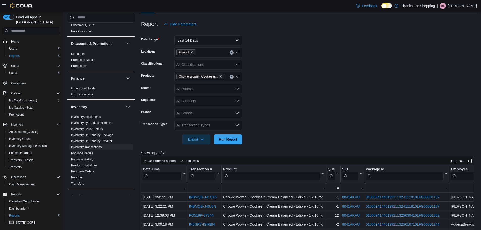
scroll to position [151, 0]
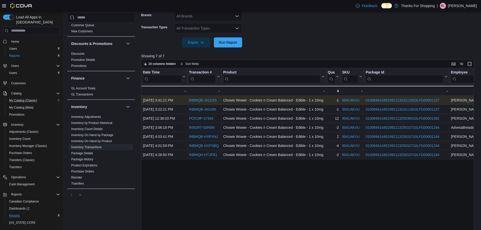
click at [198, 99] on link "INBMQB-J41CK5" at bounding box center [203, 100] width 28 height 4
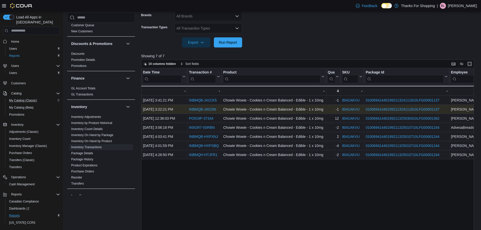
click at [208, 111] on link "INBMQB-J40J3N" at bounding box center [202, 109] width 27 height 4
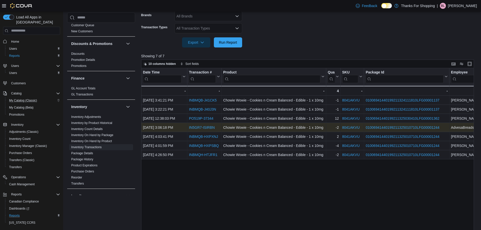
click at [193, 128] on link "IN5GR7-ISIRBN" at bounding box center [202, 127] width 26 height 4
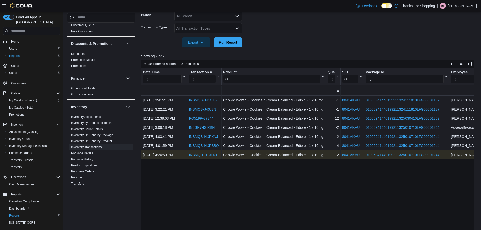
click at [197, 153] on link "INBMQH-HTJFR1" at bounding box center [203, 155] width 29 height 4
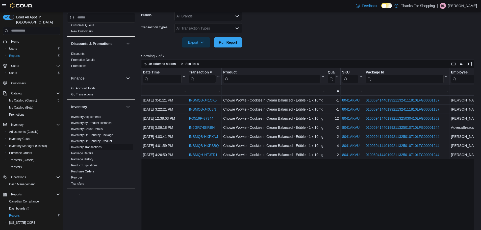
click at [102, 146] on span "Inventory Transactions" at bounding box center [101, 147] width 64 height 6
click at [99, 146] on link "Inventory Transactions" at bounding box center [86, 147] width 31 height 4
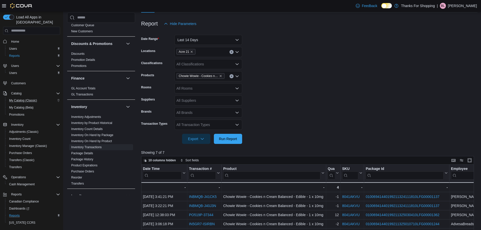
scroll to position [50, 0]
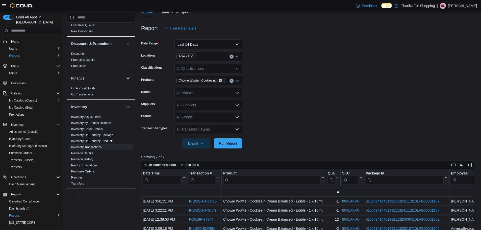
click at [219, 79] on icon "Remove Chowie Wowie - Cookies n Cream Balanced - Edible - 1 x 10mg from selecti…" at bounding box center [220, 80] width 3 height 3
click at [219, 80] on div "All Products" at bounding box center [208, 81] width 68 height 10
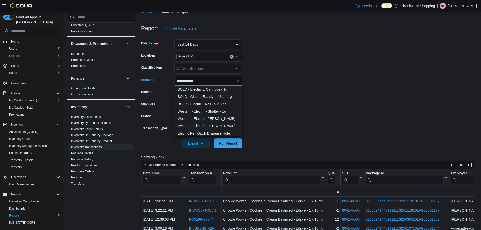
type input "**********"
click at [213, 94] on div "BOLD - Glazed E...ady to Use - 1g" at bounding box center [208, 96] width 62 height 5
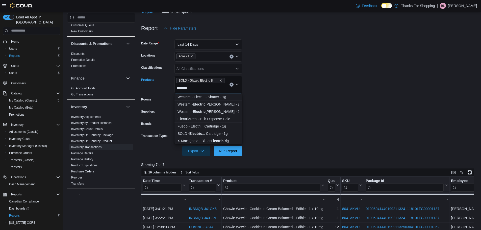
type input "********"
click at [204, 132] on div "BOLD - Electric ... Cartridge - 1g" at bounding box center [208, 133] width 62 height 5
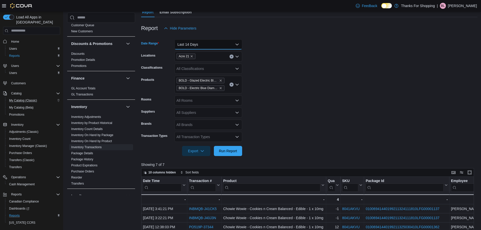
click at [202, 44] on button "Last 14 Days" at bounding box center [208, 44] width 68 height 10
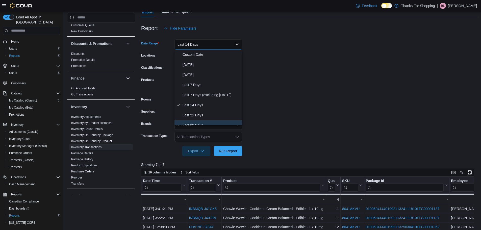
click at [193, 122] on span "Last 30 Days" at bounding box center [211, 125] width 58 height 6
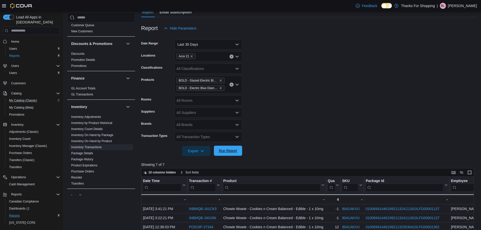
click at [228, 154] on span "Run Report" at bounding box center [228, 151] width 22 height 10
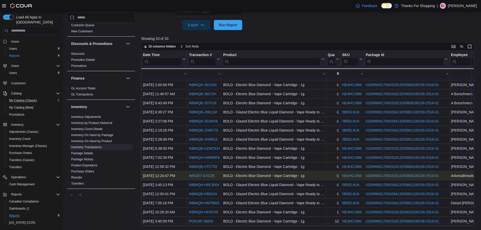
scroll to position [50, 0]
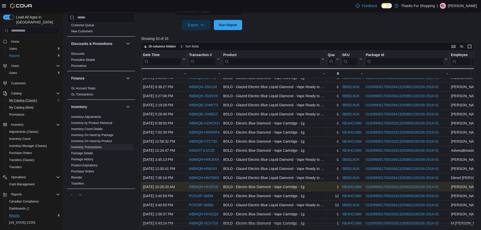
click at [197, 186] on link "INBMQH-HKSFX8" at bounding box center [203, 187] width 29 height 4
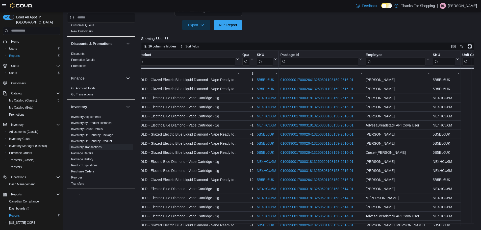
scroll to position [76, 0]
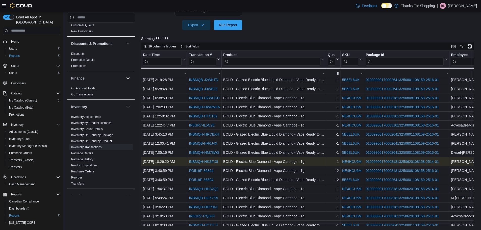
click at [203, 161] on link "INBMQH-HKSFX8" at bounding box center [203, 161] width 29 height 4
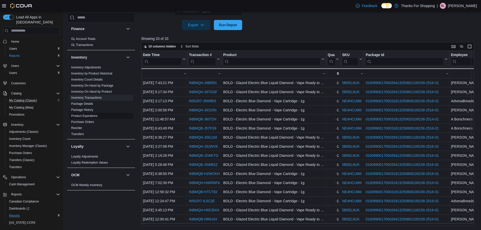
scroll to position [126, 0]
click at [87, 107] on link "Package History" at bounding box center [82, 109] width 22 height 4
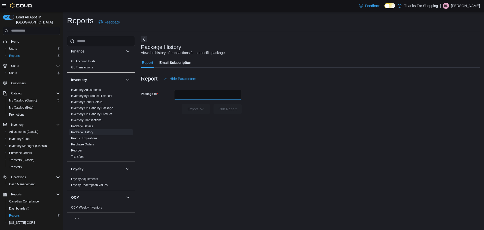
click at [212, 97] on input "Package Id" at bounding box center [208, 95] width 68 height 10
paste input "**********"
type input "**********"
click at [219, 108] on span "Run Report" at bounding box center [228, 108] width 18 height 5
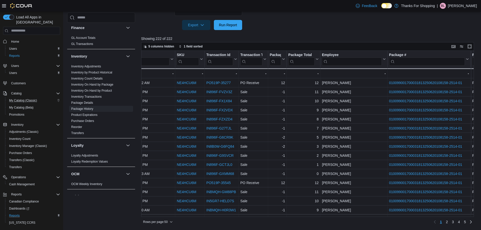
scroll to position [0, 188]
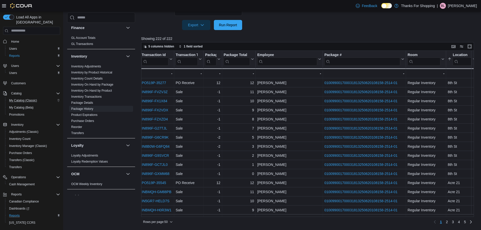
click at [459, 61] on input "search" at bounding box center [461, 61] width 19 height 8
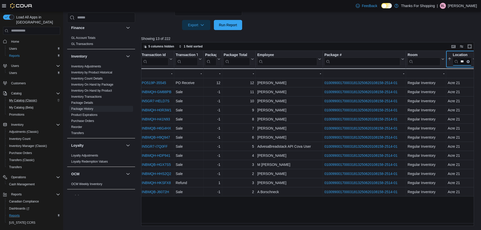
scroll to position [0, 186]
type input "****"
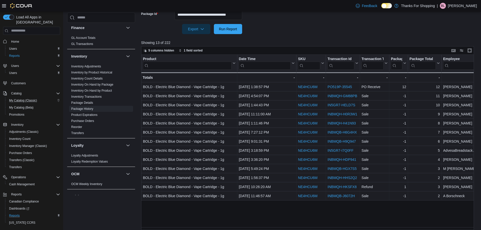
scroll to position [84, 0]
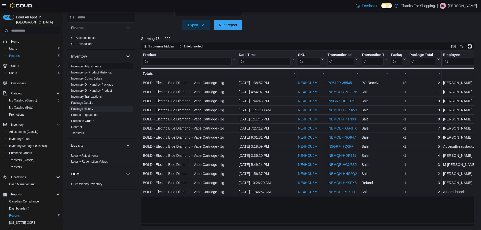
click at [88, 65] on link "Inventory Adjustments" at bounding box center [86, 67] width 30 height 4
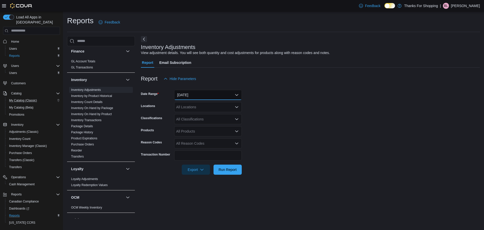
click at [195, 97] on button "Yesterday" at bounding box center [208, 95] width 68 height 10
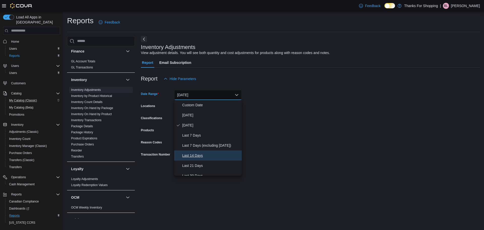
click at [201, 156] on span "Last 14 Days" at bounding box center [211, 155] width 58 height 6
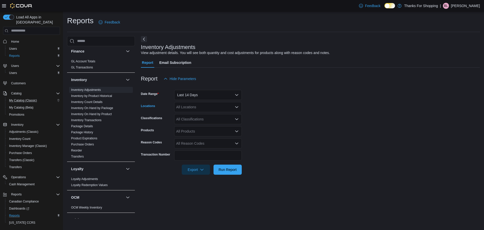
click at [190, 107] on div "All Locations" at bounding box center [208, 107] width 68 height 10
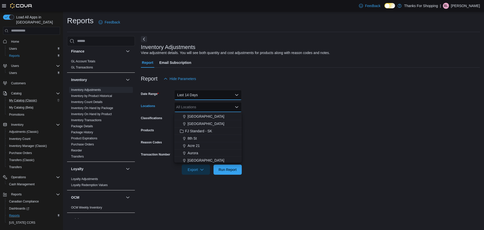
click at [193, 91] on button "Last 14 Days" at bounding box center [208, 95] width 68 height 10
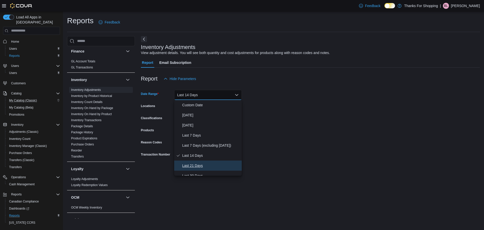
click at [201, 162] on span "Last 21 Days" at bounding box center [211, 165] width 58 height 6
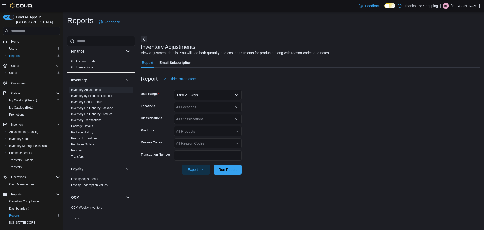
click at [192, 107] on div "All Locations" at bounding box center [208, 107] width 68 height 10
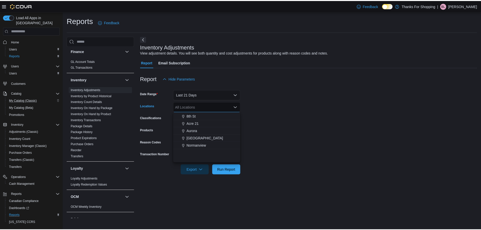
scroll to position [76, 0]
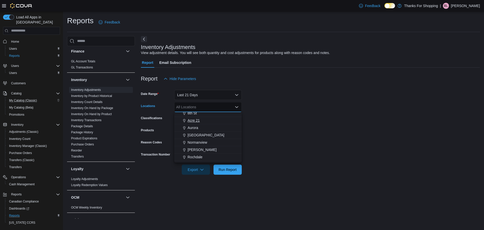
click at [196, 120] on span "Acre 21" at bounding box center [194, 120] width 12 height 5
click at [315, 122] on form "Date Range Last 21 Days Locations Acre 21 Combo box. Selected. Acre 21. Press B…" at bounding box center [310, 129] width 339 height 91
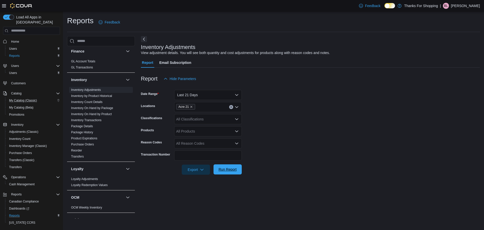
click at [227, 172] on span "Run Report" at bounding box center [228, 169] width 22 height 10
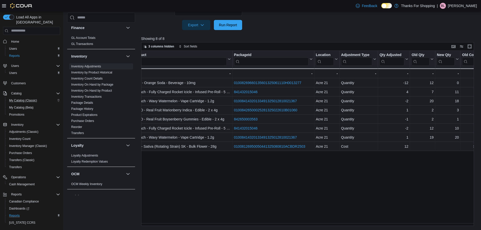
scroll to position [0, 129]
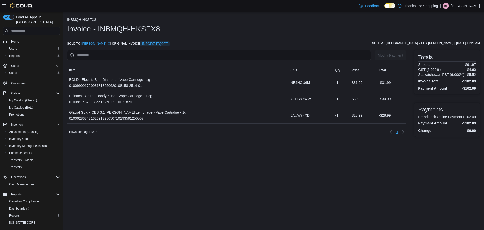
click at [156, 43] on span "IN5GR7-I7Q0FF" at bounding box center [155, 43] width 26 height 5
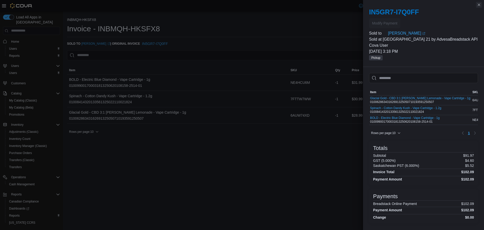
click at [480, 7] on button "Close this dialog" at bounding box center [479, 5] width 6 height 6
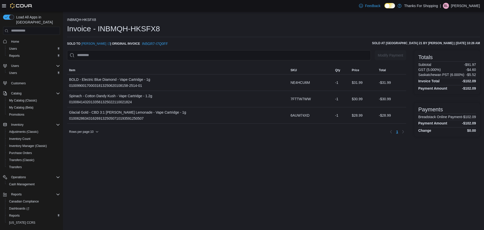
drag, startPoint x: 154, startPoint y: 44, endPoint x: 154, endPoint y: 18, distance: 26.2
click at [154, 18] on ol "INBMQH-HKSFX8" at bounding box center [273, 20] width 413 height 5
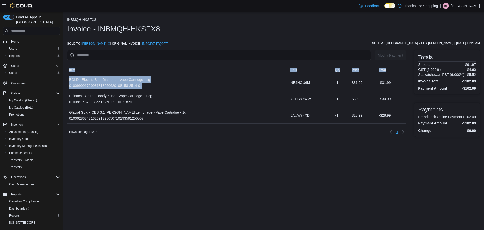
drag, startPoint x: 144, startPoint y: 85, endPoint x: 66, endPoint y: 88, distance: 78.0
click at [66, 88] on div "INBMQH-HKSFX8 Invoice - INBMQH-HKSFX8 Sold to [PERSON_NAME] (opens in a new tab…" at bounding box center [273, 76] width 421 height 129
click at [138, 88] on div "BOLD - Electric Blue Diamond - Vape Cartridge - 1g 0100990017000318132506201081…" at bounding box center [109, 82] width 81 height 12
drag, startPoint x: 150, startPoint y: 88, endPoint x: 69, endPoint y: 88, distance: 81.0
click at [69, 88] on div "BOLD - Electric Blue Diamond - Vape Cartridge - 1g 0100990017000318132506201081…" at bounding box center [178, 82] width 222 height 16
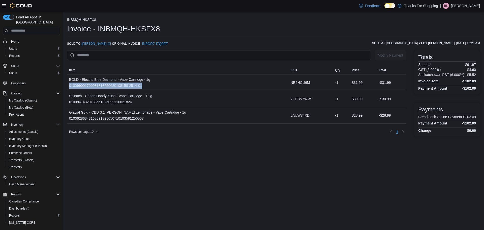
copy div "010099001700031813250620108158-2514-01"
